Goal: Task Accomplishment & Management: Complete application form

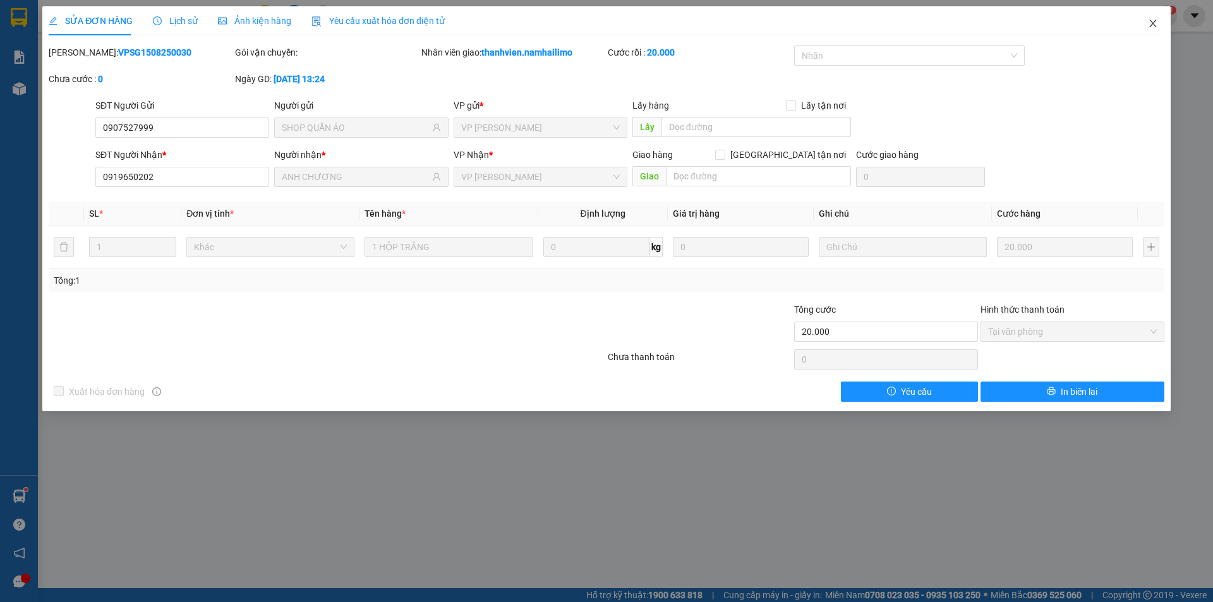
click at [1153, 25] on icon "close" at bounding box center [1153, 24] width 7 height 8
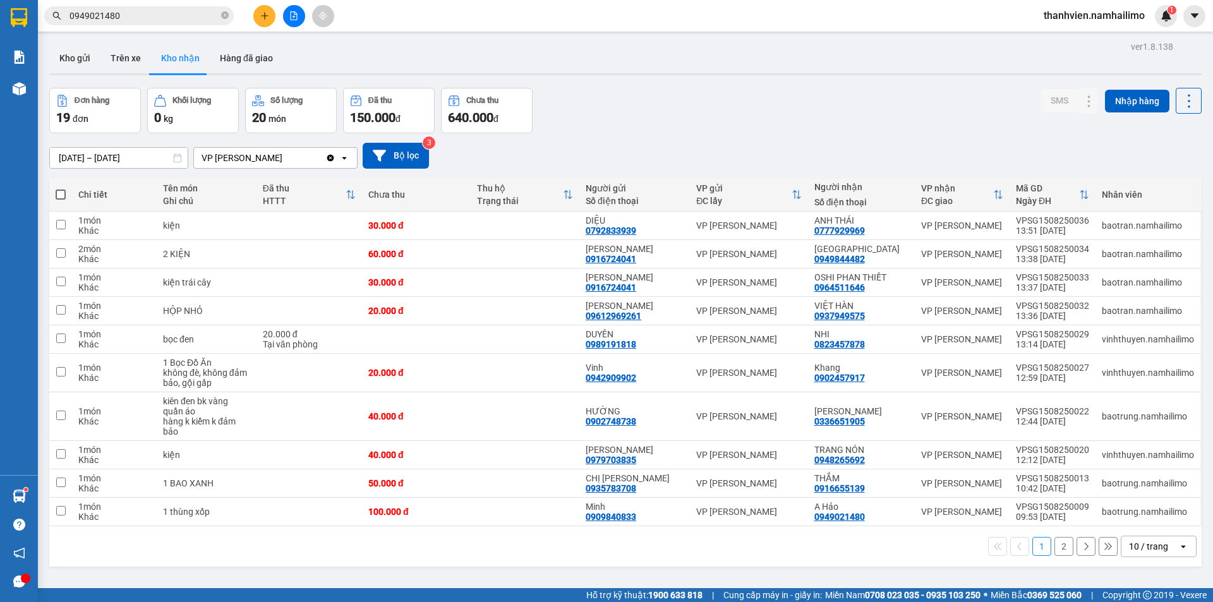
click at [172, 20] on input "0949021480" at bounding box center [144, 16] width 149 height 14
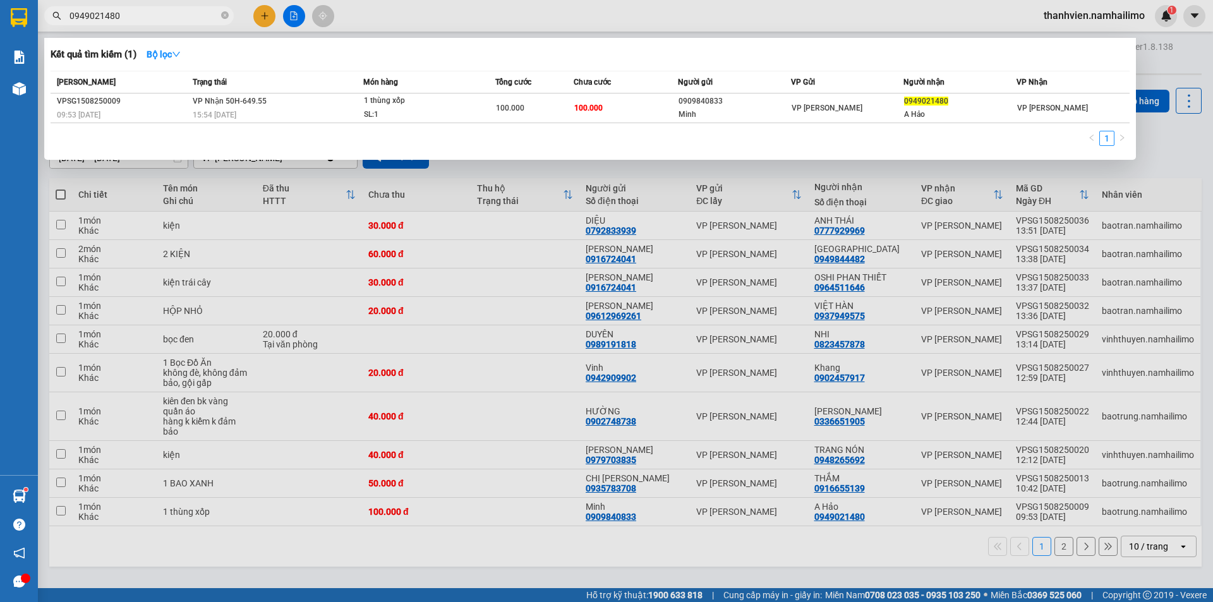
click at [1156, 142] on div at bounding box center [606, 301] width 1213 height 602
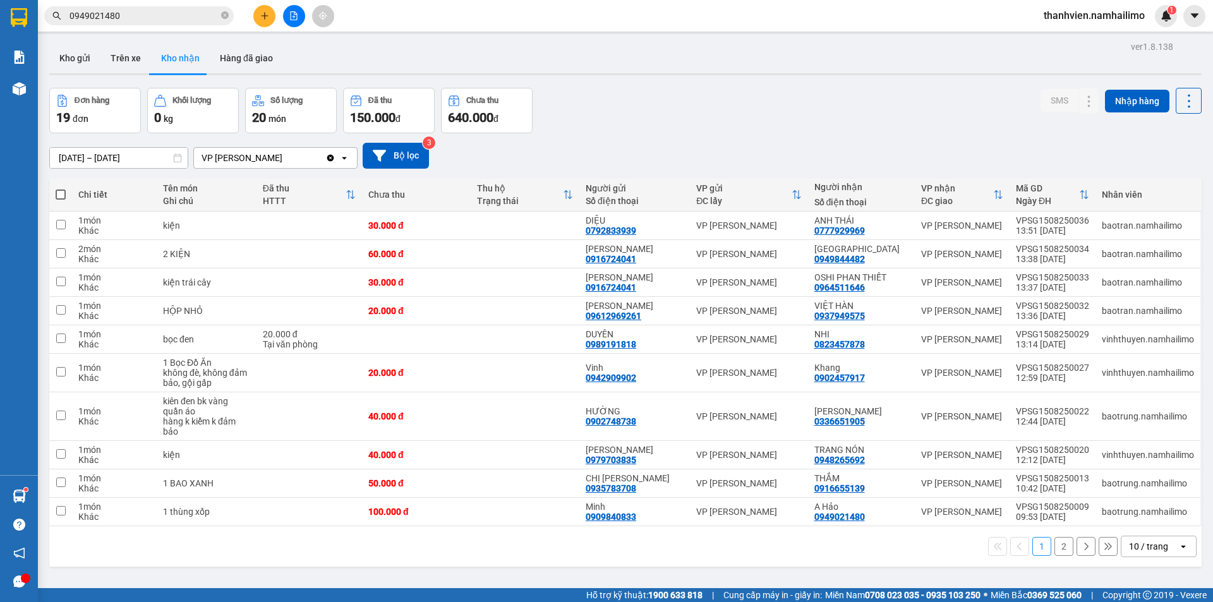
click at [1060, 543] on button "2" at bounding box center [1064, 546] width 19 height 19
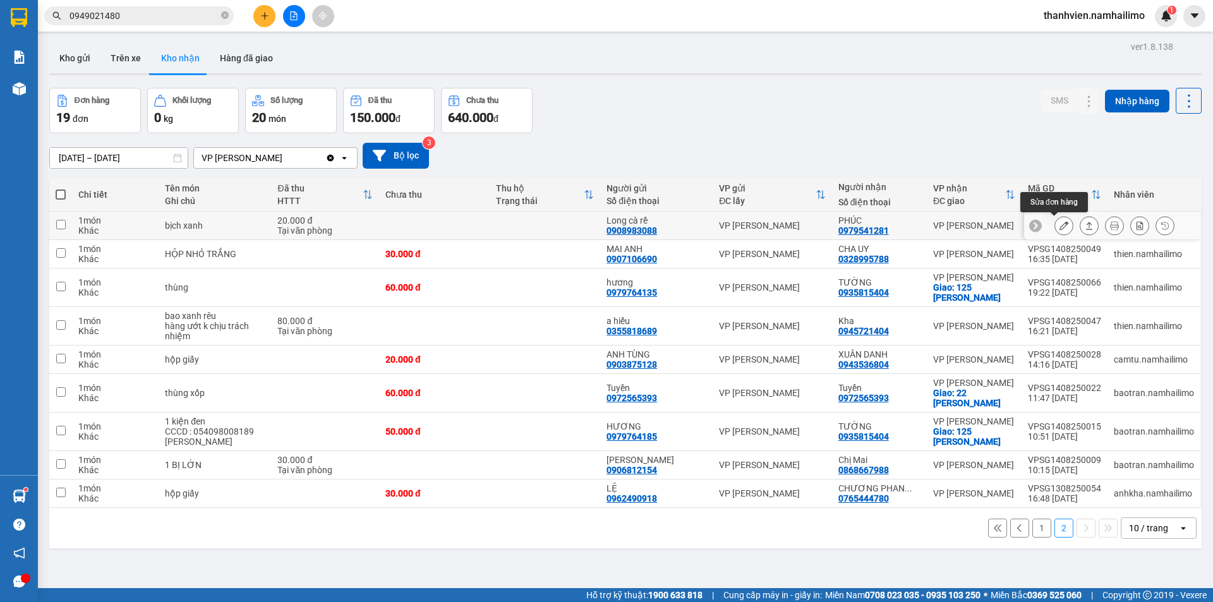
click at [1060, 229] on icon at bounding box center [1064, 225] width 9 height 9
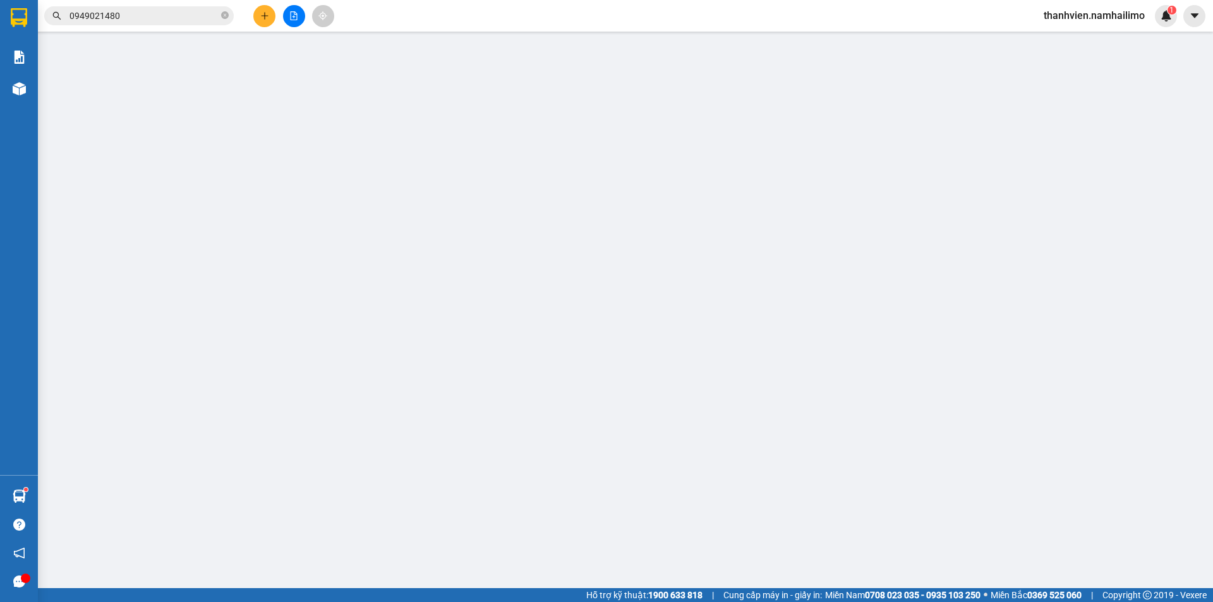
type input "0908983088"
type input "Long cà rề"
type input "0979541281"
type input "PHÚC"
type input "20.000"
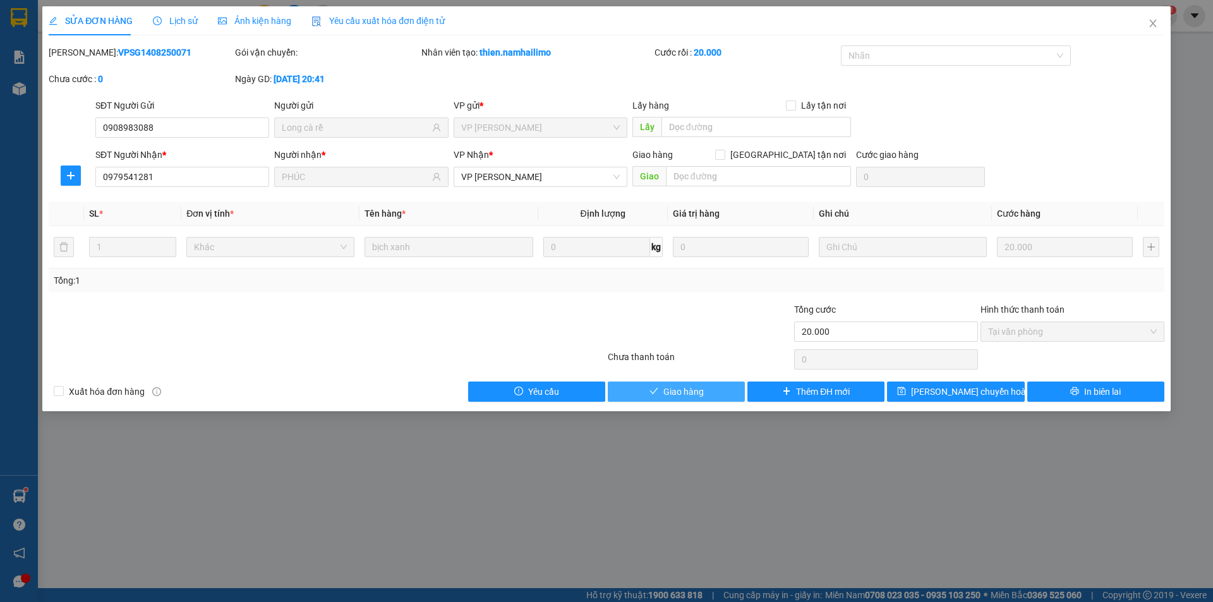
click at [695, 395] on span "Giao hàng" at bounding box center [684, 392] width 40 height 14
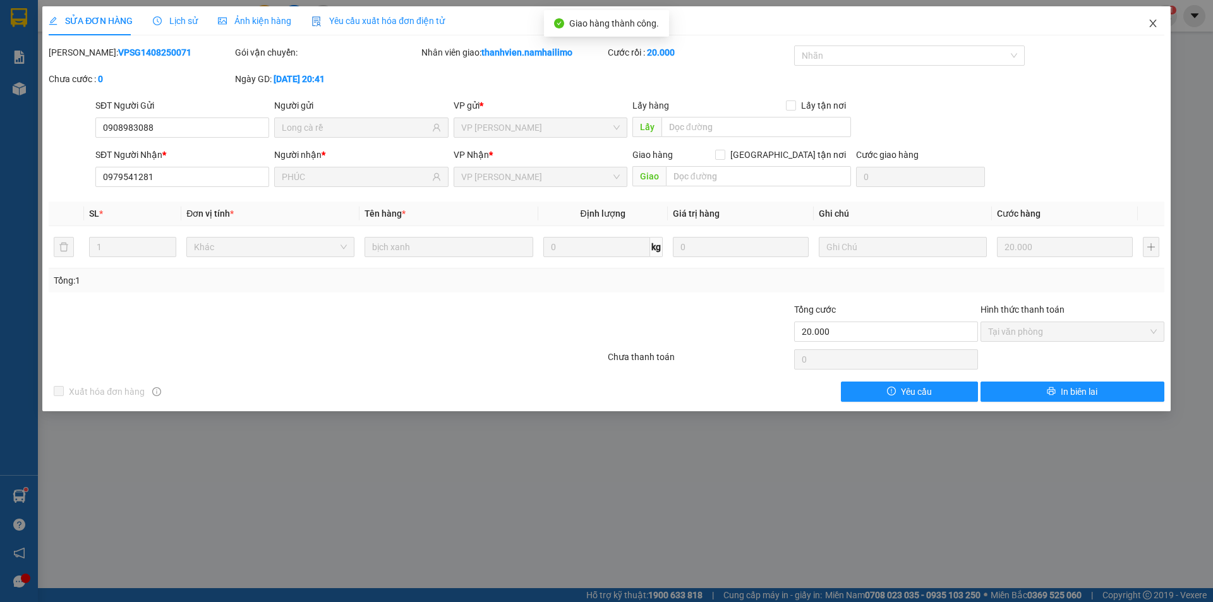
click at [1153, 27] on icon "close" at bounding box center [1153, 23] width 10 height 10
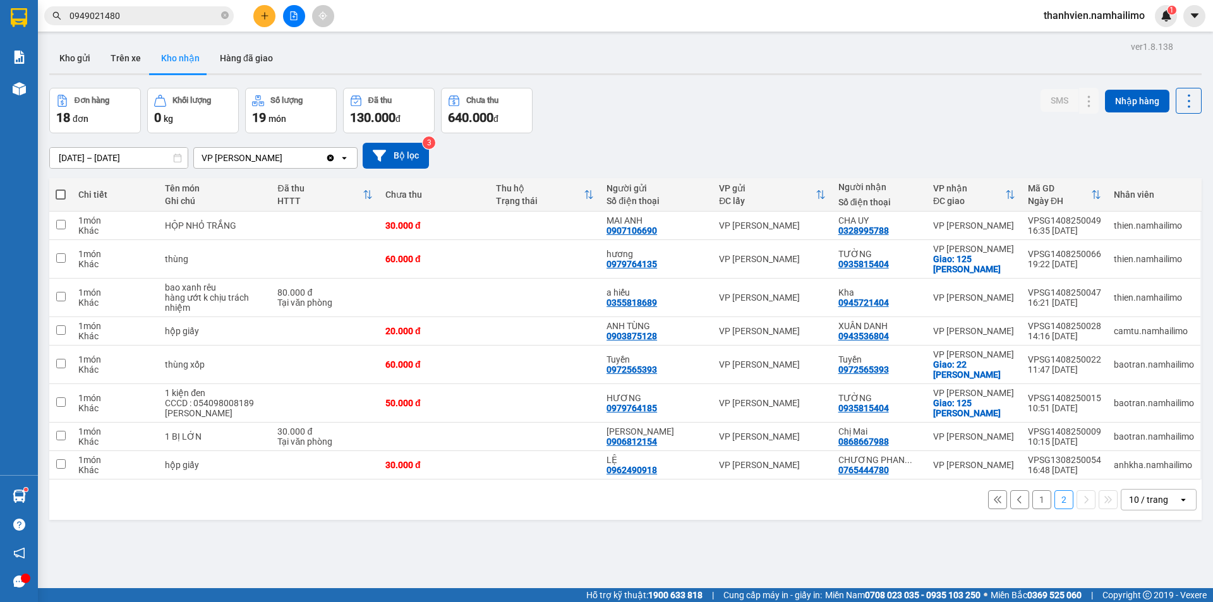
click at [1033, 500] on button "1" at bounding box center [1042, 499] width 19 height 19
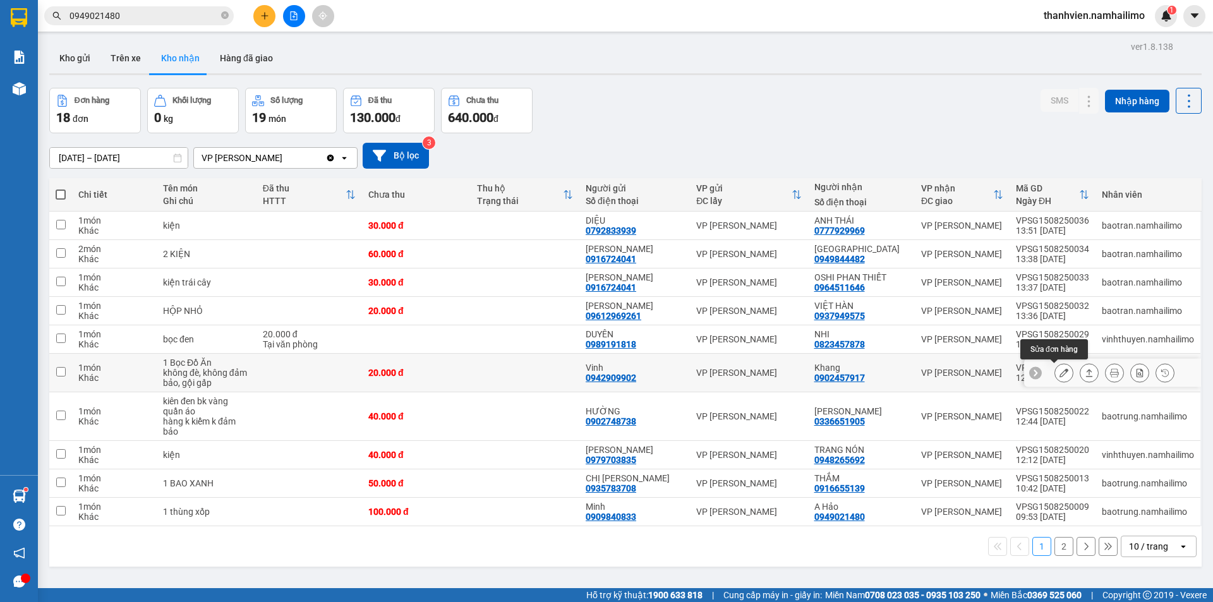
click at [1060, 370] on icon at bounding box center [1064, 372] width 9 height 9
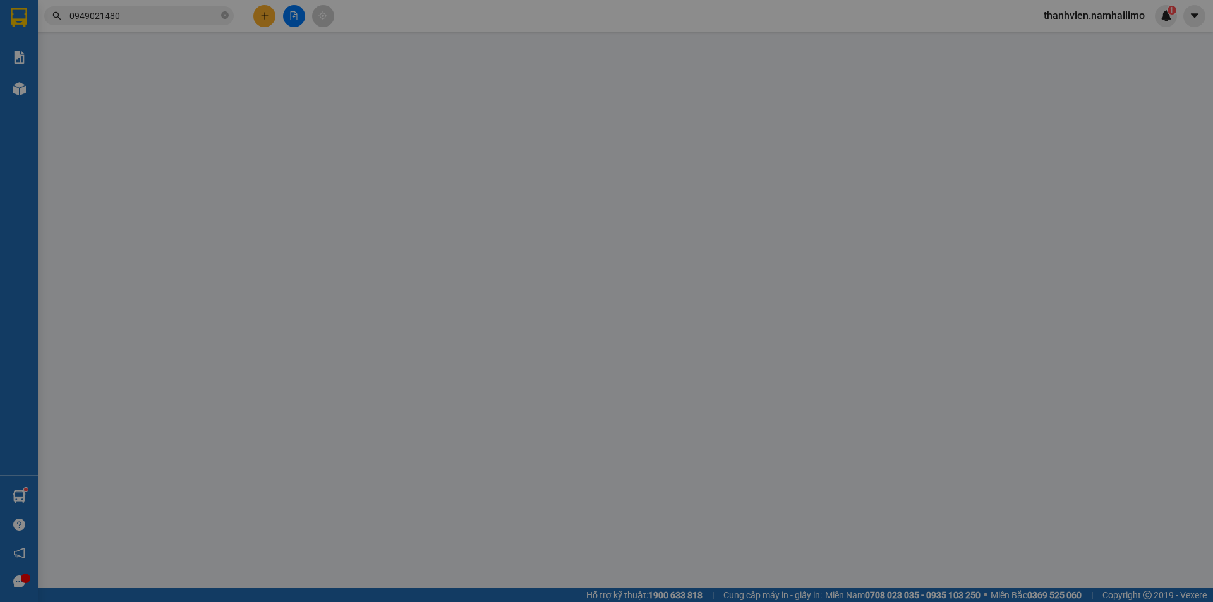
type input "0942909902"
type input "Vinh"
type input "0902457917"
type input "Khang"
type input "20.000"
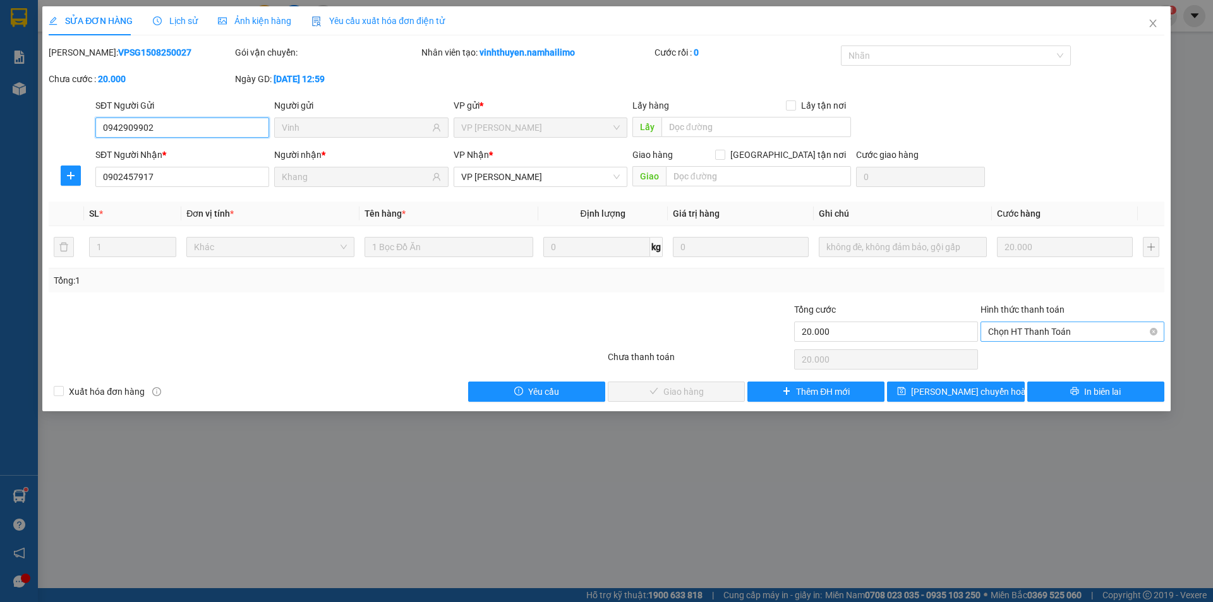
click at [1113, 329] on span "Chọn HT Thanh Toán" at bounding box center [1072, 331] width 169 height 19
drag, startPoint x: 1057, startPoint y: 361, endPoint x: 1049, endPoint y: 353, distance: 11.2
click at [1055, 360] on div "Tại văn phòng" at bounding box center [1072, 357] width 169 height 14
type input "0"
drag, startPoint x: 669, startPoint y: 399, endPoint x: 674, endPoint y: 394, distance: 6.7
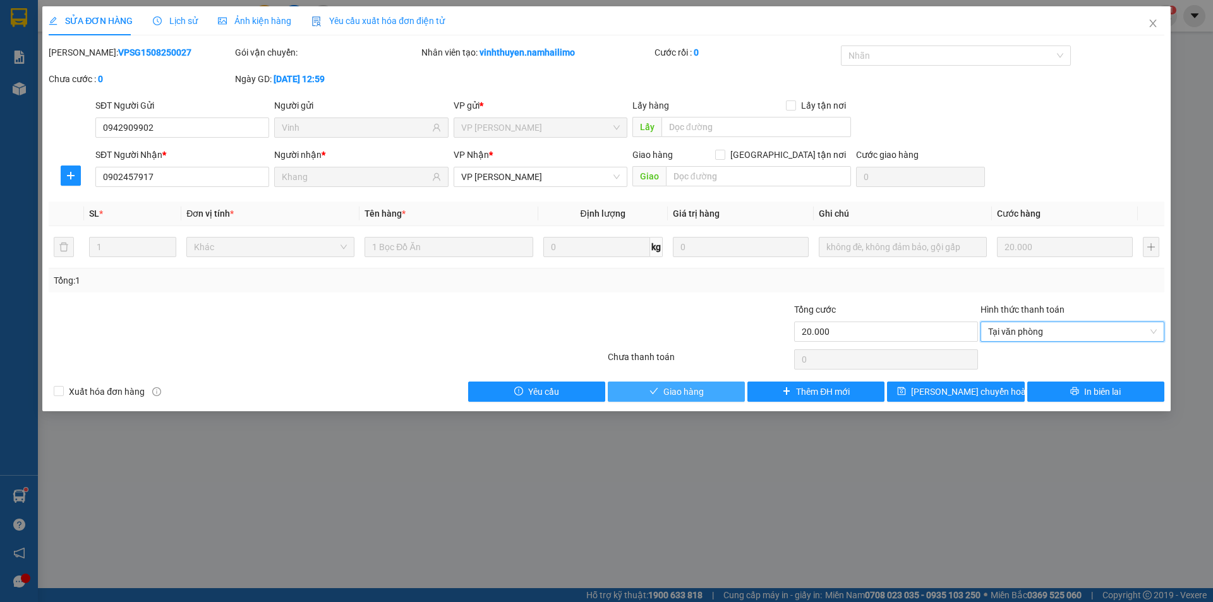
click at [670, 397] on button "Giao hàng" at bounding box center [676, 392] width 137 height 20
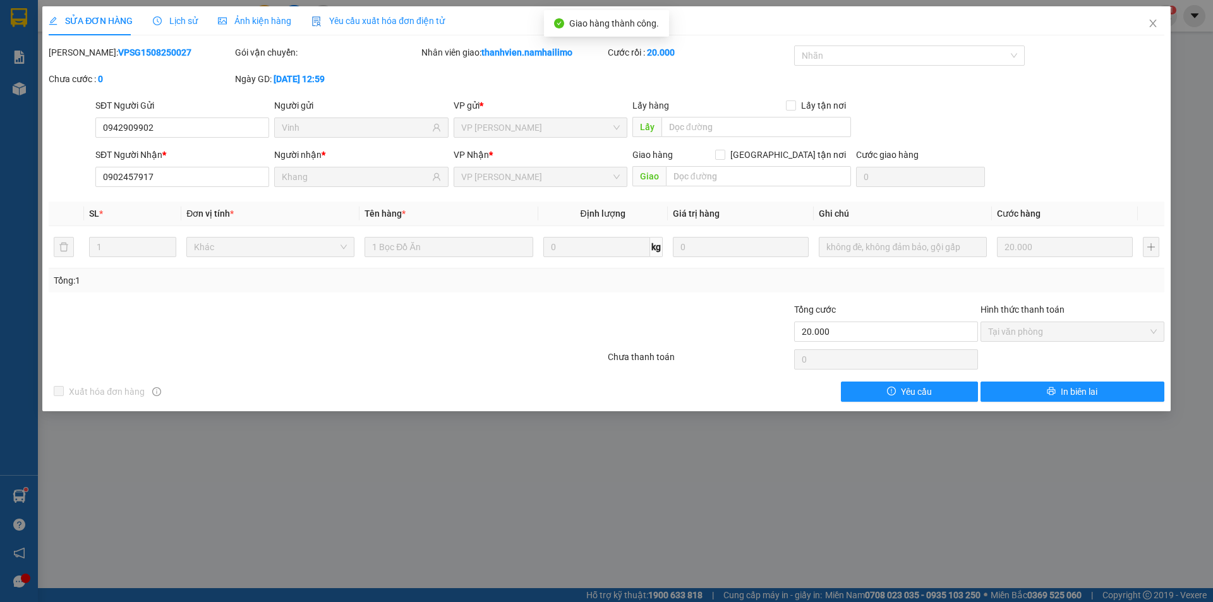
drag, startPoint x: 527, startPoint y: 478, endPoint x: 531, endPoint y: 458, distance: 20.0
click at [527, 475] on div "SỬA ĐƠN HÀNG Lịch sử Ảnh kiện hàng Yêu cầu xuất hóa đơn điện tử Total Paid Fee …" at bounding box center [606, 301] width 1213 height 602
click at [1156, 27] on icon "close" at bounding box center [1153, 24] width 7 height 8
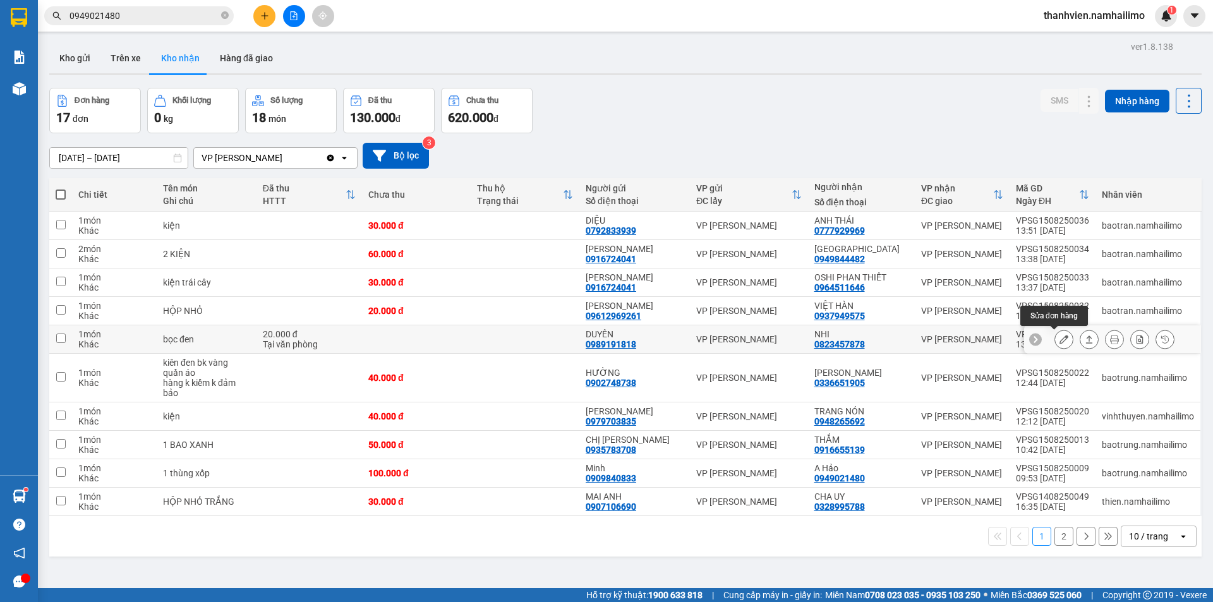
click at [1060, 339] on icon at bounding box center [1064, 339] width 9 height 9
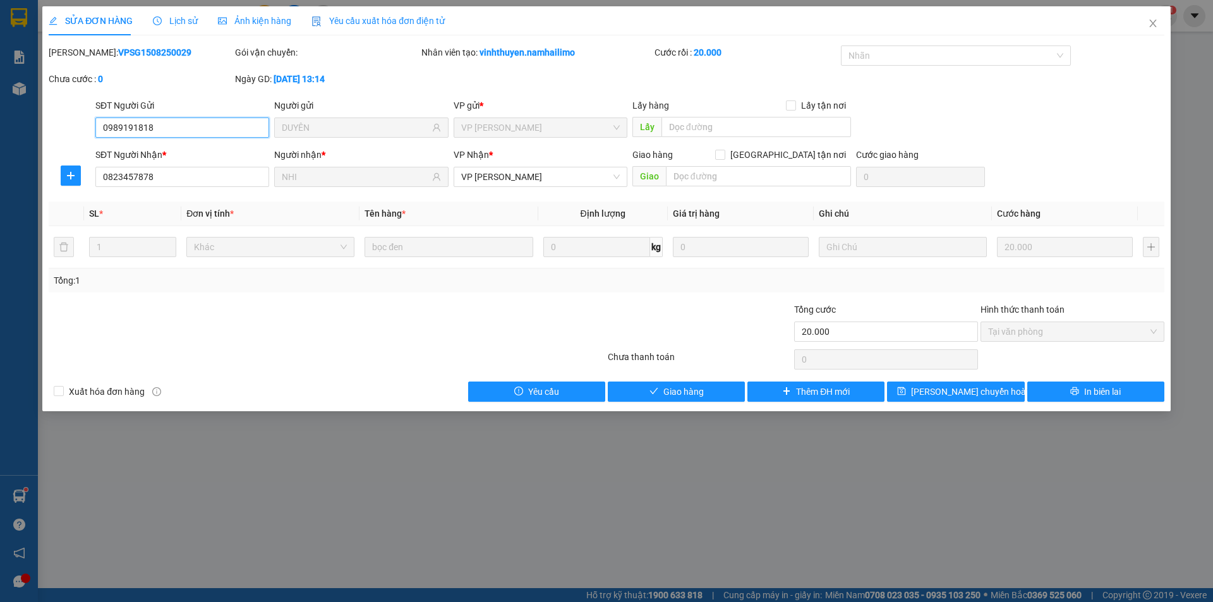
click at [1036, 337] on span "Tại văn phòng" at bounding box center [1072, 331] width 169 height 19
drag, startPoint x: 664, startPoint y: 392, endPoint x: 685, endPoint y: 364, distance: 34.8
click at [669, 385] on span "Giao hàng" at bounding box center [684, 392] width 40 height 14
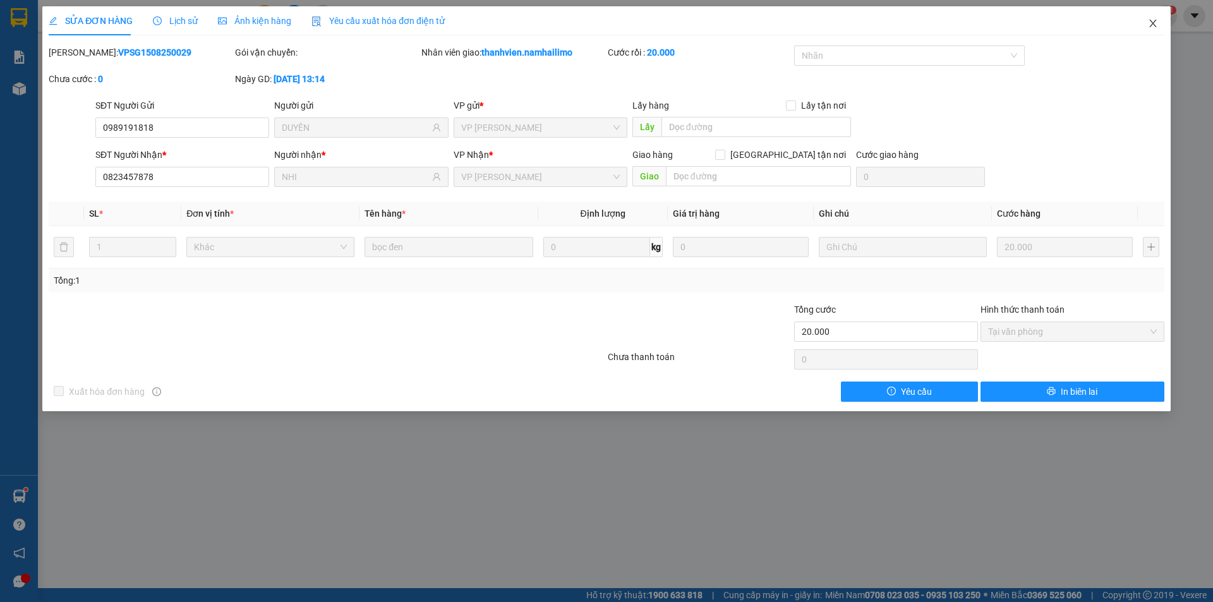
click at [1150, 26] on icon "close" at bounding box center [1153, 23] width 10 height 10
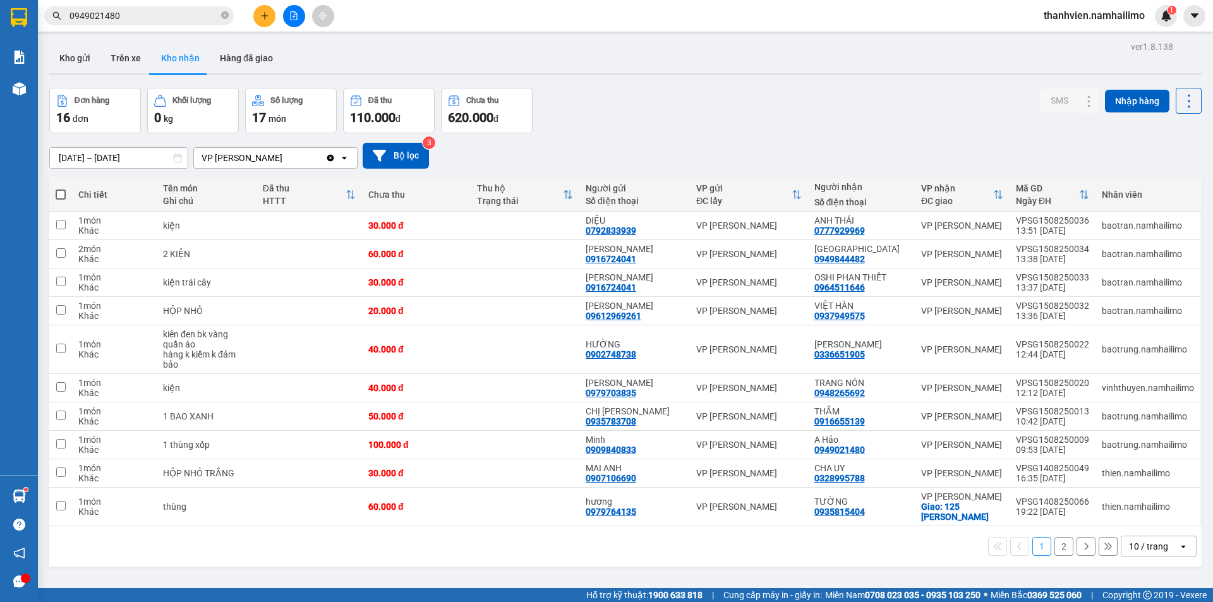
click at [1055, 549] on button "2" at bounding box center [1064, 546] width 19 height 19
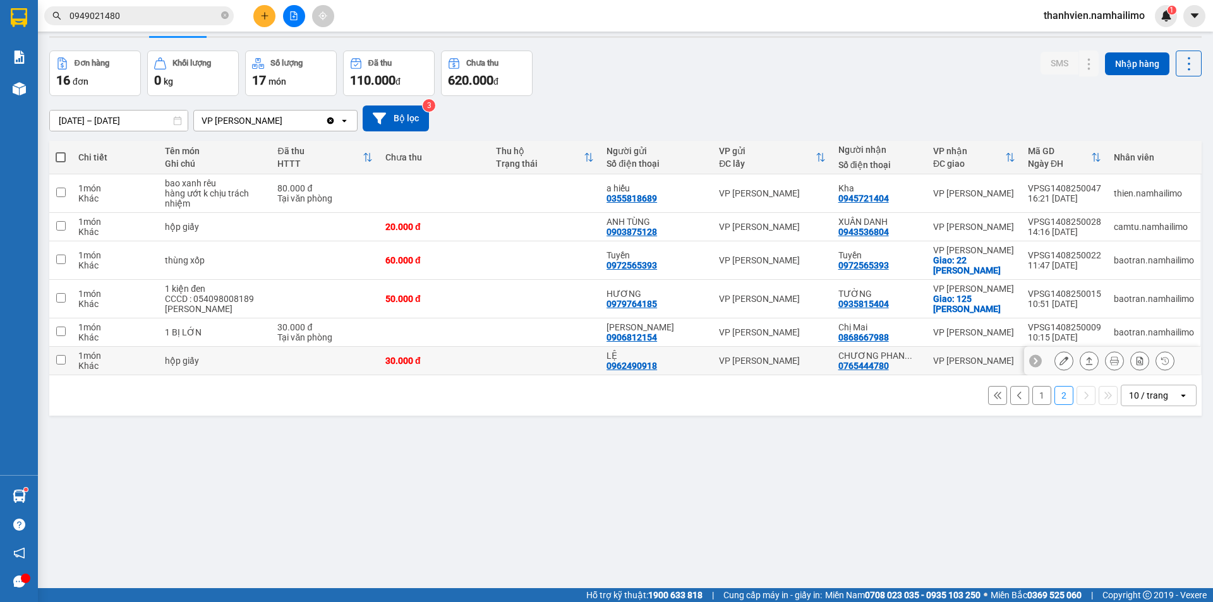
scroll to position [58, 0]
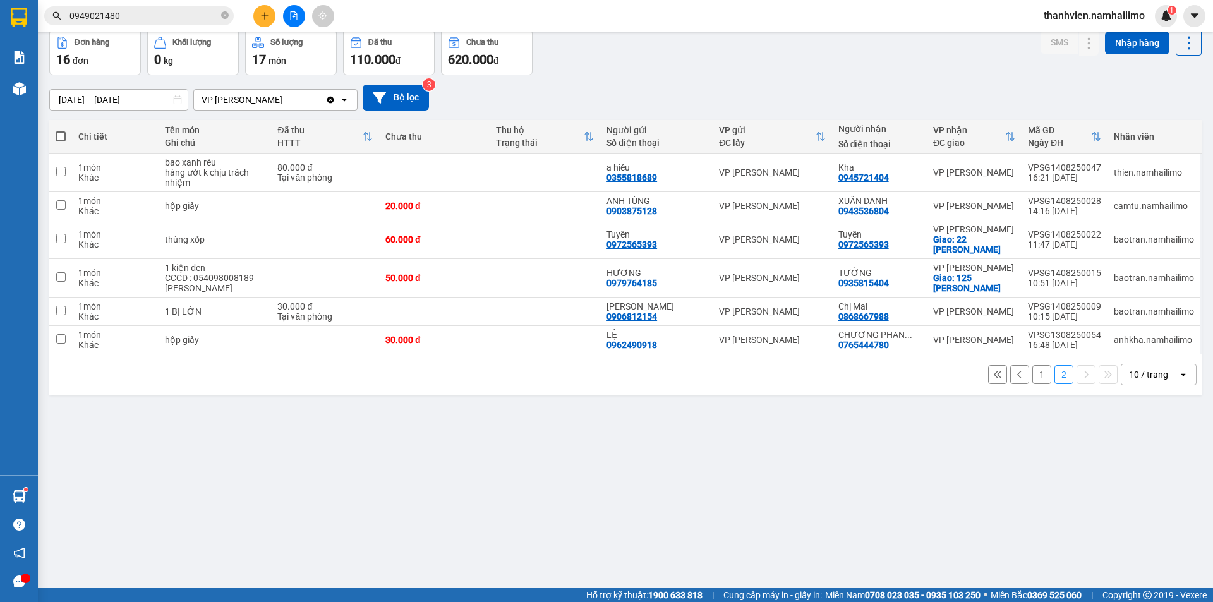
click at [1033, 373] on button "1" at bounding box center [1042, 374] width 19 height 19
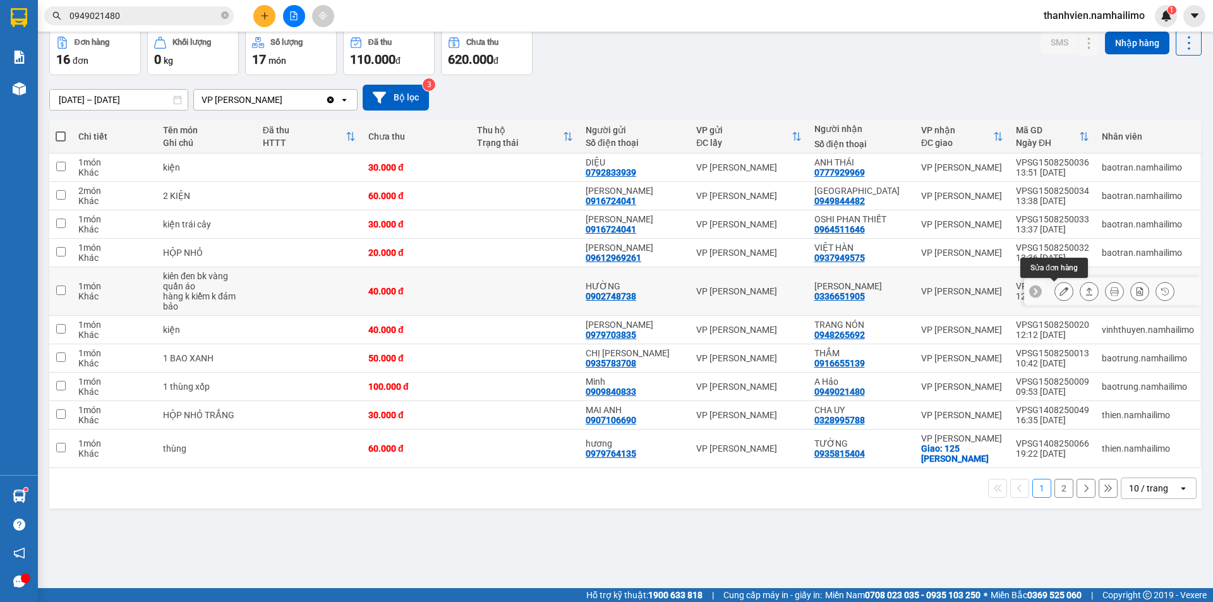
click at [1059, 294] on button at bounding box center [1064, 292] width 18 height 22
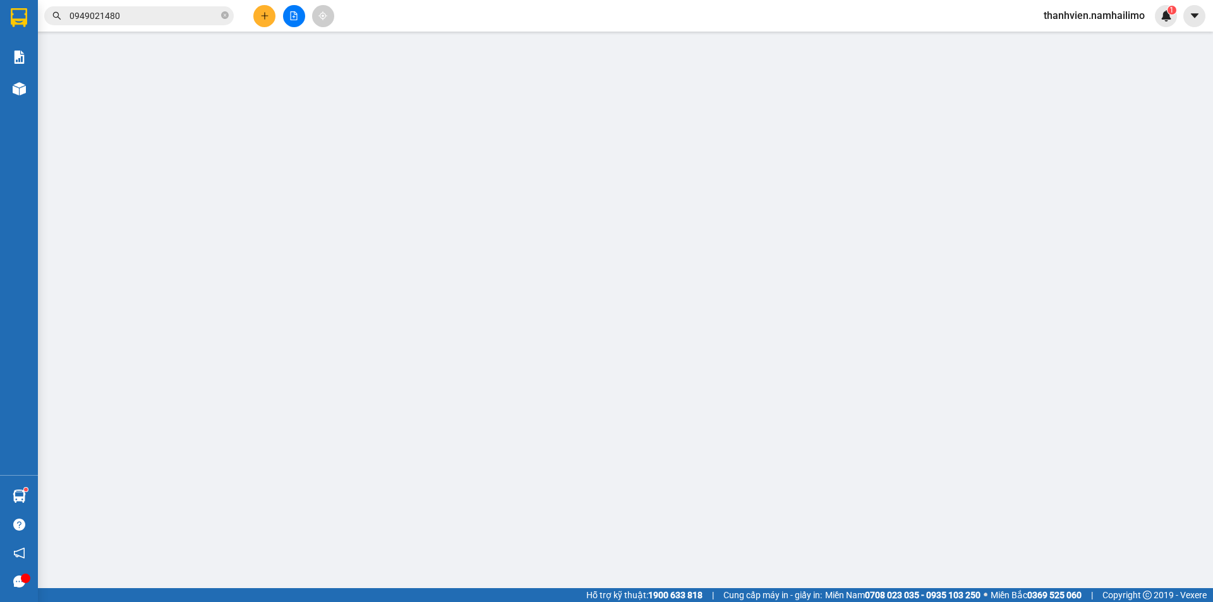
type input "0902748738"
type input "HƯỜNG"
type input "0336651905"
type input "[PERSON_NAME]"
type input "40.000"
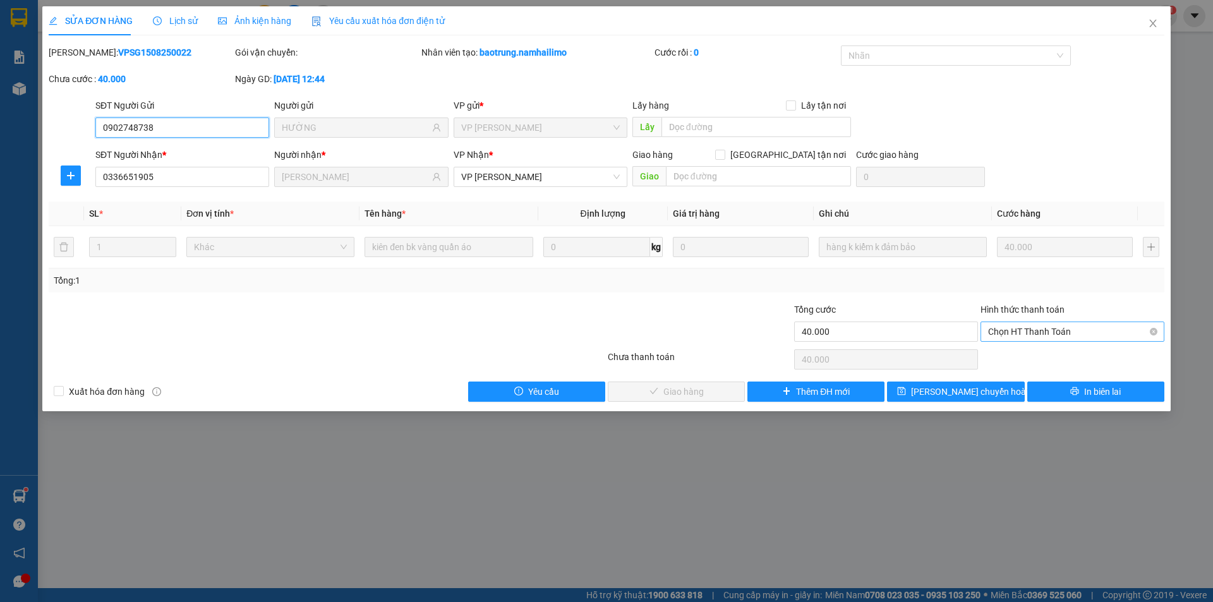
click at [1010, 334] on span "Chọn HT Thanh Toán" at bounding box center [1072, 331] width 169 height 19
click at [1016, 357] on div "Tại văn phòng" at bounding box center [1072, 357] width 169 height 14
type input "0"
click at [696, 396] on span "Giao hàng" at bounding box center [684, 392] width 40 height 14
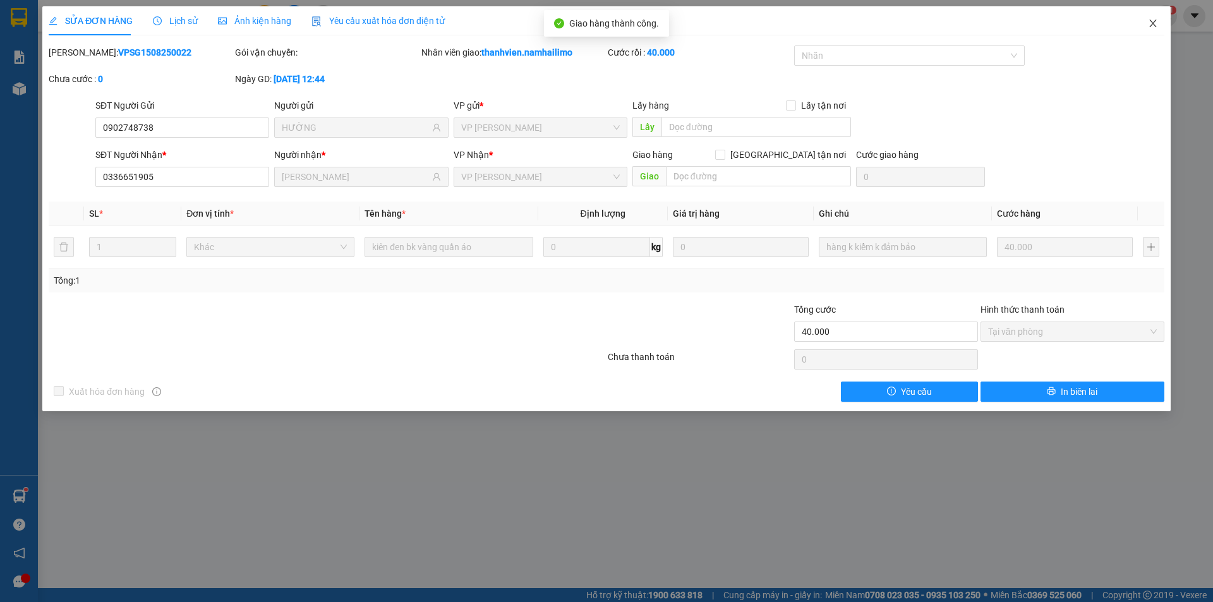
click at [1156, 32] on span "Close" at bounding box center [1153, 23] width 35 height 35
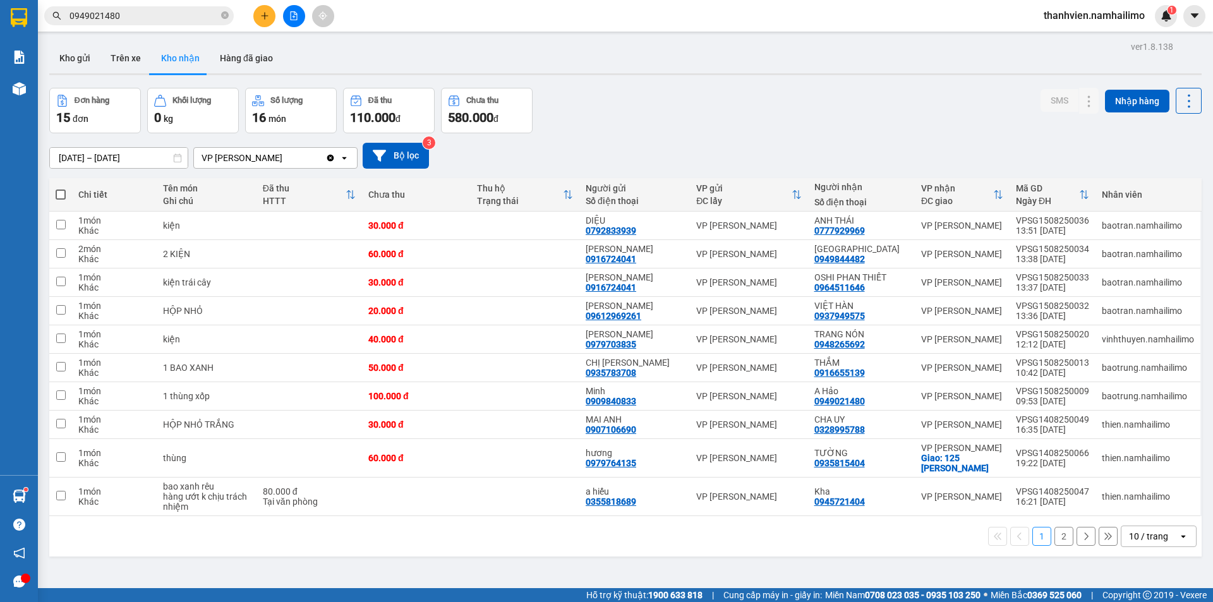
click at [1056, 539] on button "2" at bounding box center [1064, 536] width 19 height 19
